Goal: Task Accomplishment & Management: Manage account settings

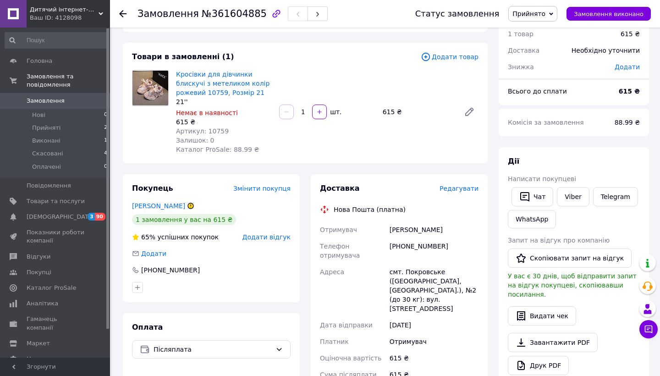
scroll to position [48, 0]
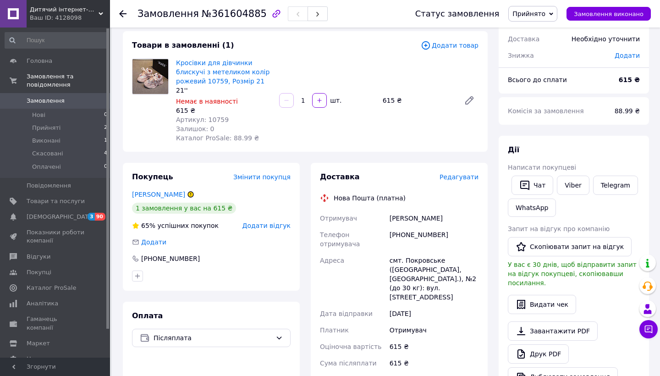
drag, startPoint x: 387, startPoint y: 218, endPoint x: 471, endPoint y: 285, distance: 107.7
click at [471, 285] on div "Отримувач [PERSON_NAME] Телефон отримувача [PHONE_NUMBER] [GEOGRAPHIC_DATA] смт…" at bounding box center [399, 316] width 162 height 213
copy div "Отримувач [PERSON_NAME] Телефон отримувача [PHONE_NUMBER] [GEOGRAPHIC_DATA] смт…"
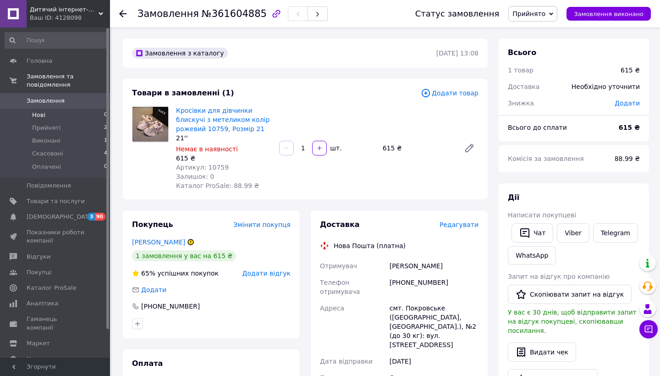
scroll to position [0, 0]
click at [41, 128] on span "Прийняті" at bounding box center [46, 128] width 28 height 8
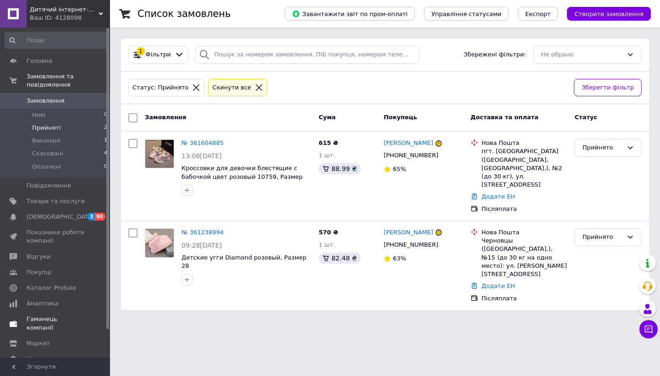
click at [39, 218] on span "[DEMOGRAPHIC_DATA]" at bounding box center [61, 217] width 68 height 8
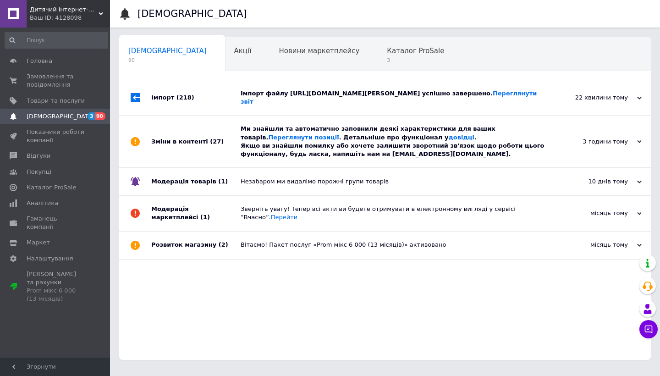
click at [23, 13] on link at bounding box center [13, 14] width 27 height 28
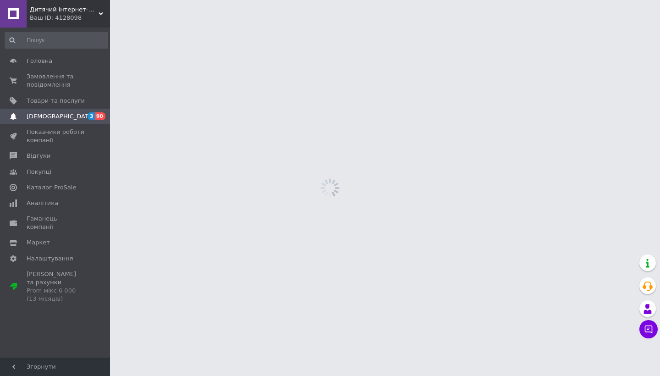
click at [97, 12] on span "Дитячий інтернет-магазин "[PERSON_NAME]"" at bounding box center [64, 10] width 69 height 8
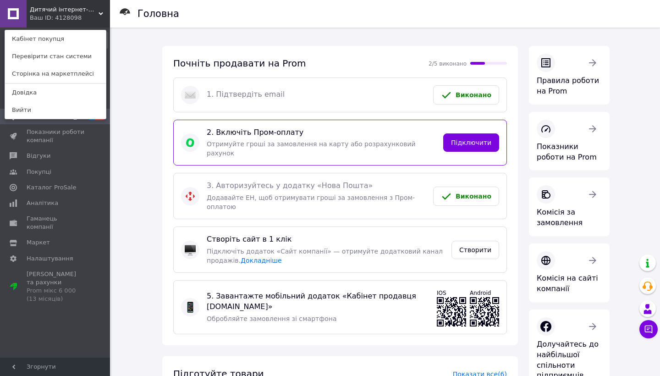
click at [78, 169] on span "Покупці" at bounding box center [56, 172] width 58 height 8
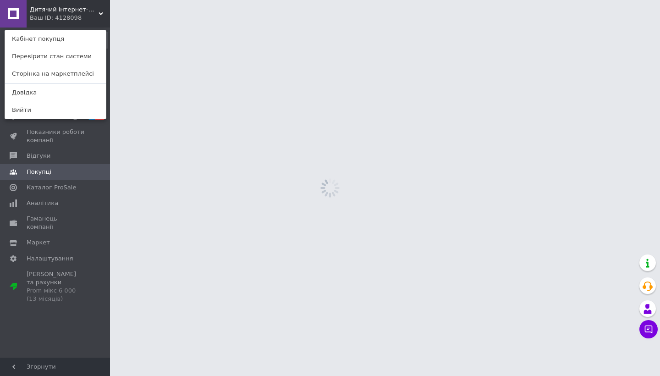
click at [124, 0] on html "Дитячий інтернет-магазин "[PERSON_NAME]" Ваш ID: 4128098 Кабінет покупця Переві…" at bounding box center [330, 0] width 660 height 0
click at [68, 15] on div "Ваш ID: 4128098" at bounding box center [49, 18] width 39 height 8
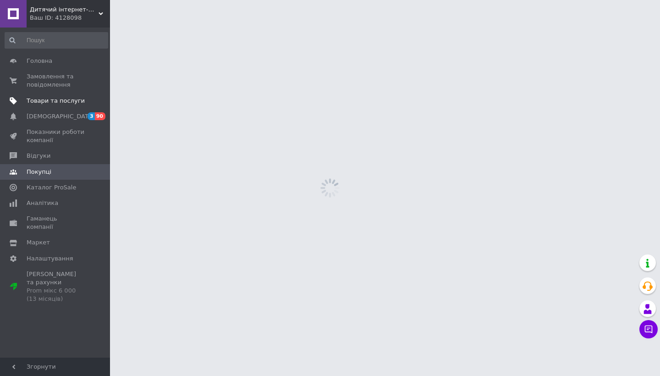
click at [50, 102] on span "Товари та послуги" at bounding box center [56, 101] width 58 height 8
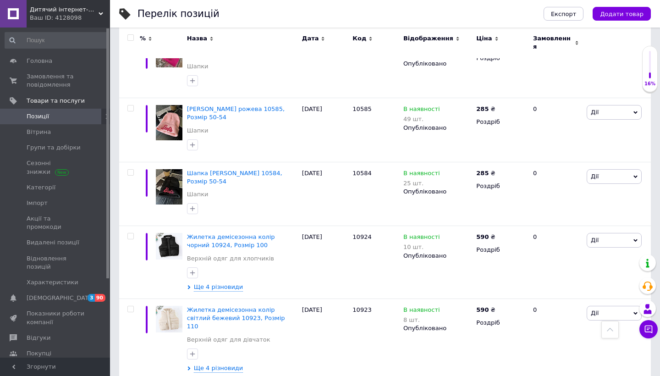
scroll to position [903, 0]
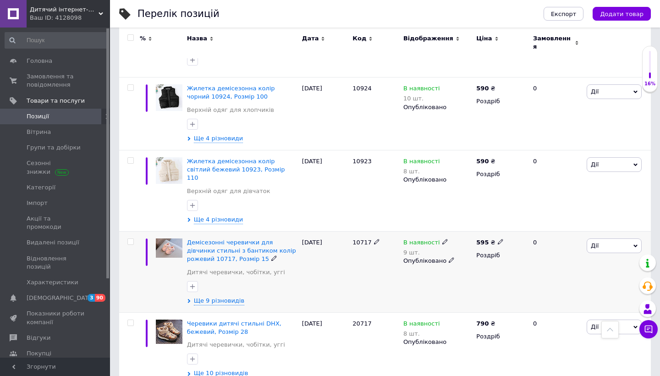
click at [174, 238] on img at bounding box center [169, 247] width 27 height 19
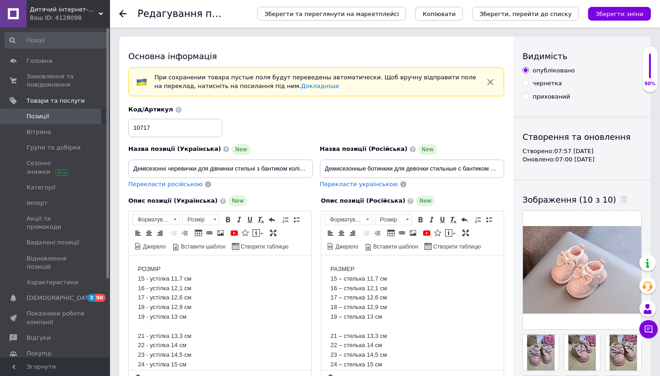
click at [94, 12] on span "Дитячий інтернет-магазин "[PERSON_NAME]"" at bounding box center [64, 10] width 69 height 8
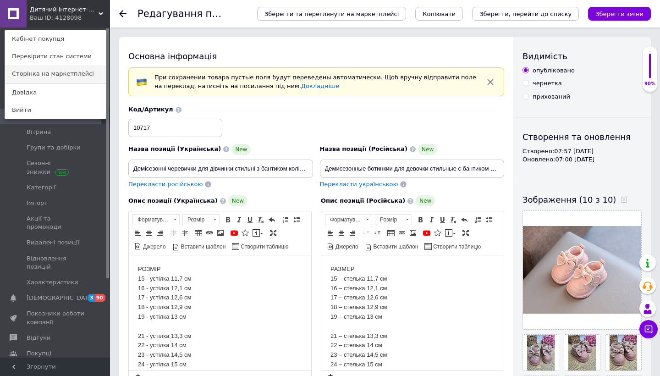
click at [56, 73] on link "Сторінка на маркетплейсі" at bounding box center [55, 73] width 101 height 17
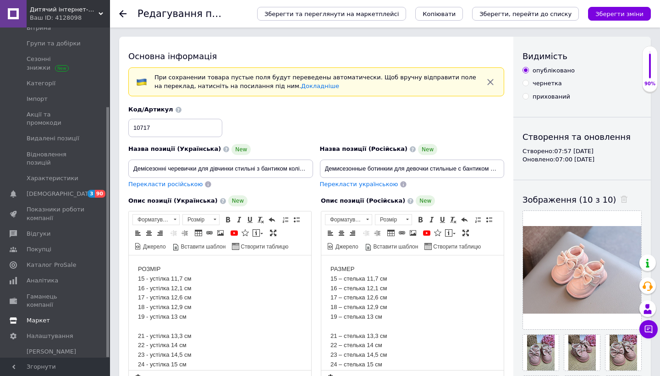
scroll to position [104, 0]
click at [38, 317] on span "Маркет" at bounding box center [38, 321] width 23 height 8
